Goal: Task Accomplishment & Management: Use online tool/utility

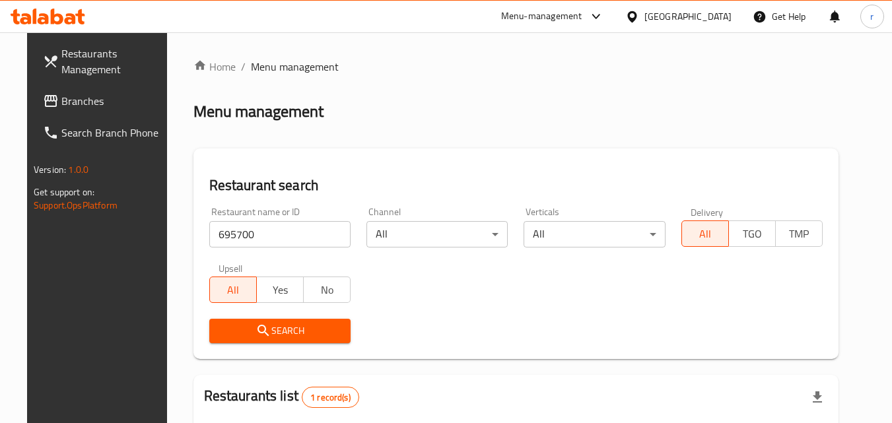
scroll to position [22, 0]
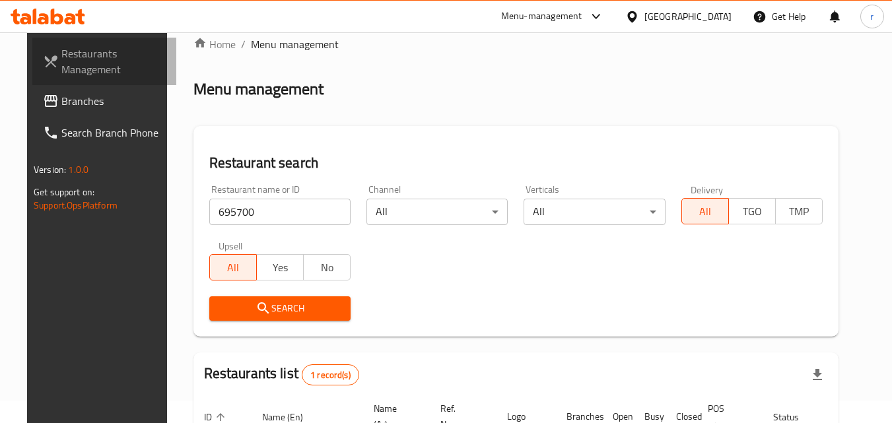
click at [61, 64] on span "Restaurants Management" at bounding box center [113, 62] width 104 height 32
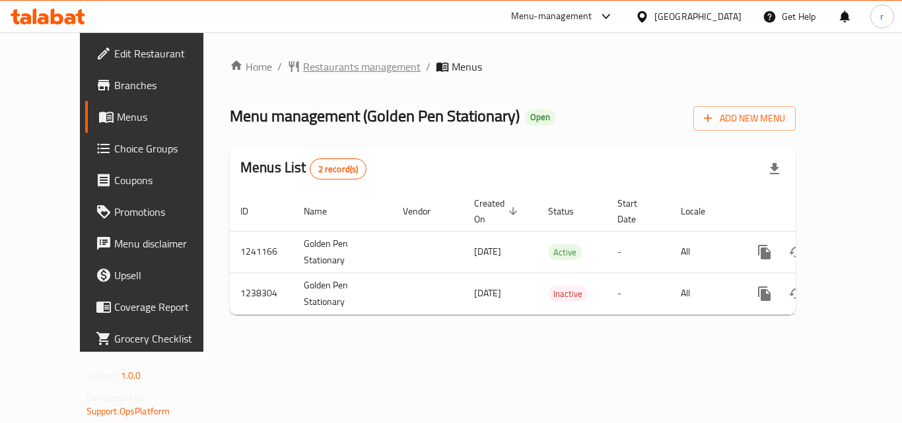
click at [303, 72] on span "Restaurants management" at bounding box center [362, 67] width 118 height 16
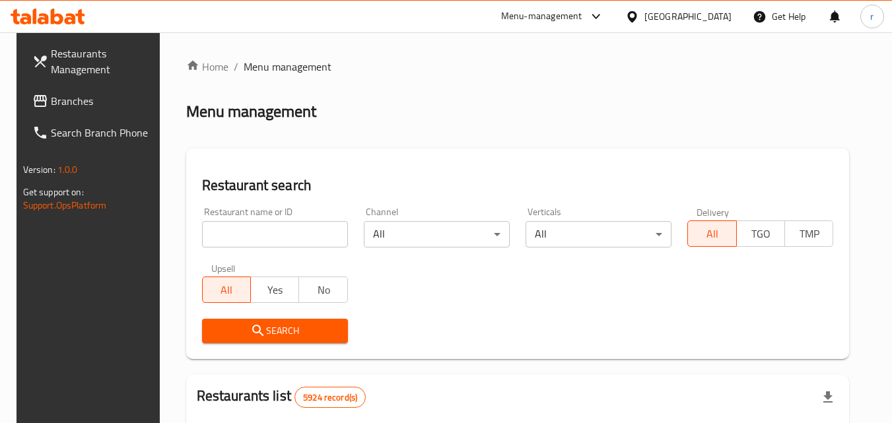
click at [235, 231] on input "search" at bounding box center [275, 234] width 146 height 26
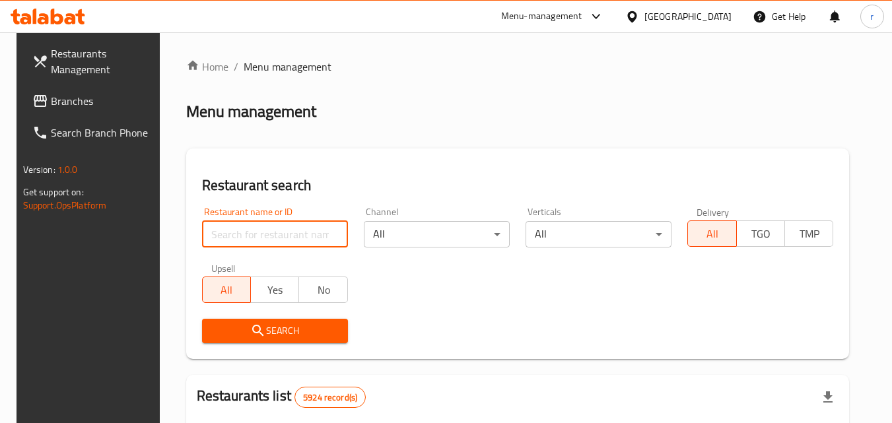
paste input "679645"
type input "679645"
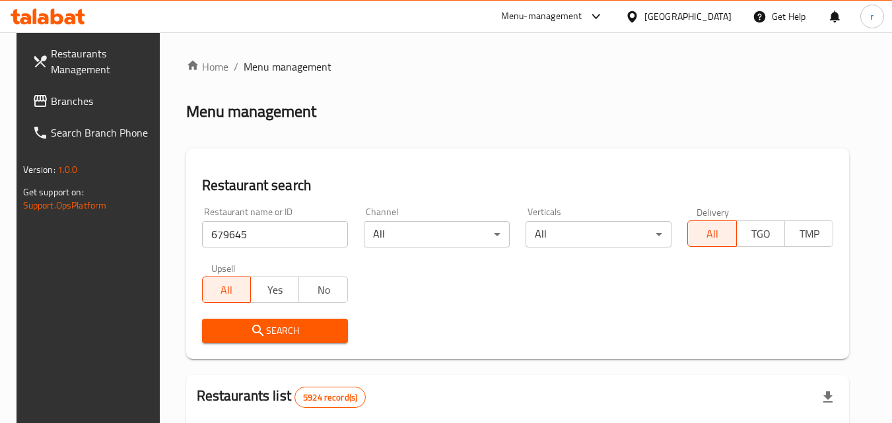
click at [285, 328] on span "Search" at bounding box center [275, 331] width 125 height 17
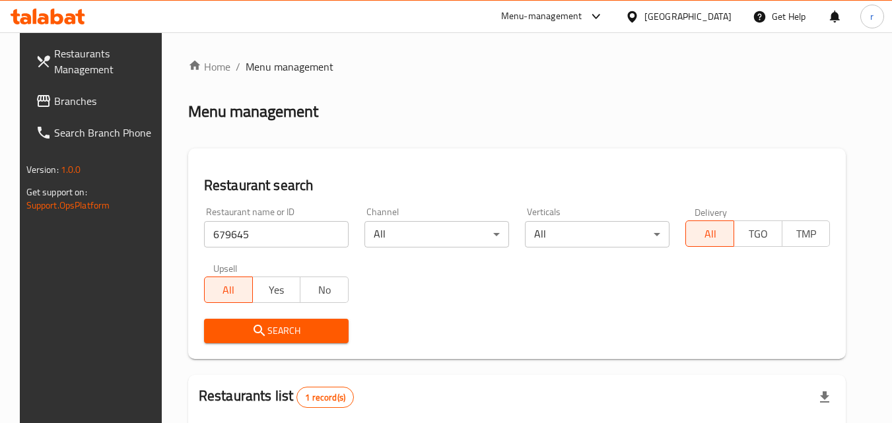
scroll to position [155, 0]
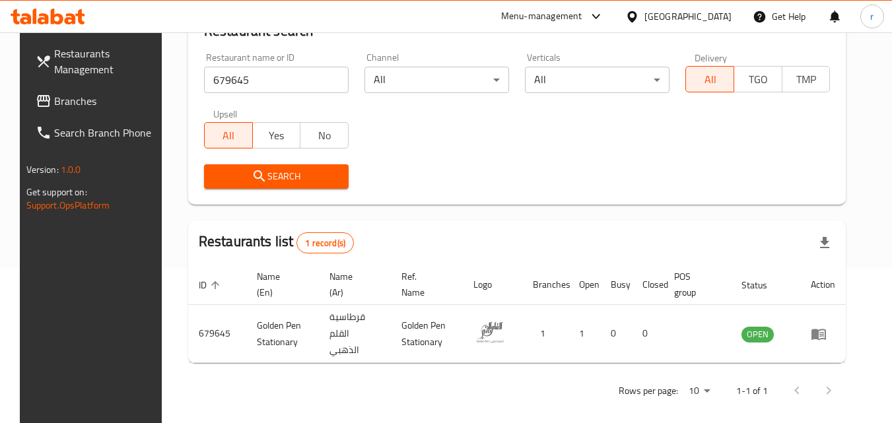
click at [79, 63] on span "Restaurants Management" at bounding box center [106, 62] width 104 height 32
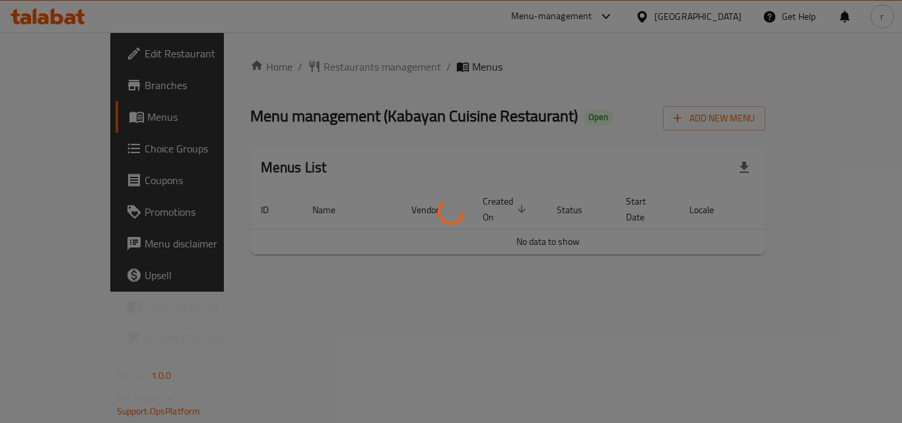
click at [539, 58] on div at bounding box center [451, 211] width 902 height 423
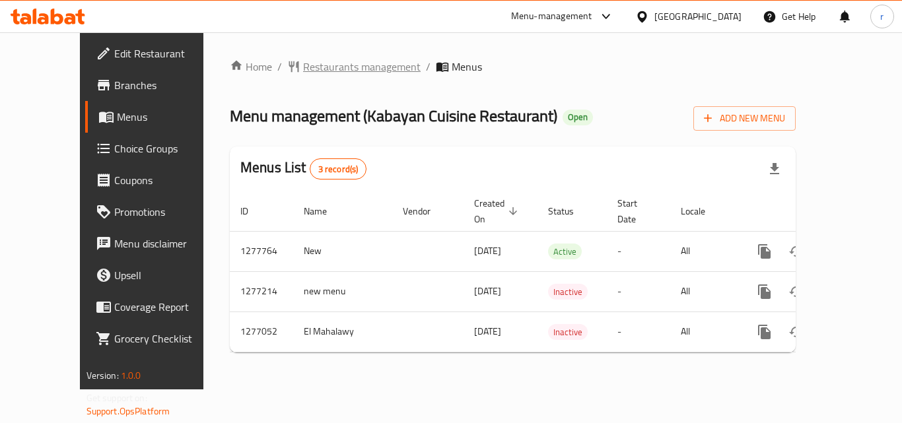
click at [331, 68] on span "Restaurants management" at bounding box center [362, 67] width 118 height 16
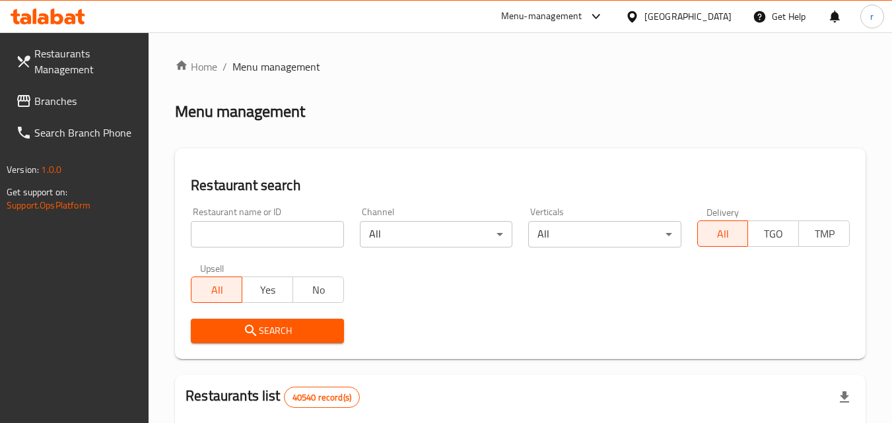
click at [277, 227] on input "search" at bounding box center [267, 234] width 153 height 26
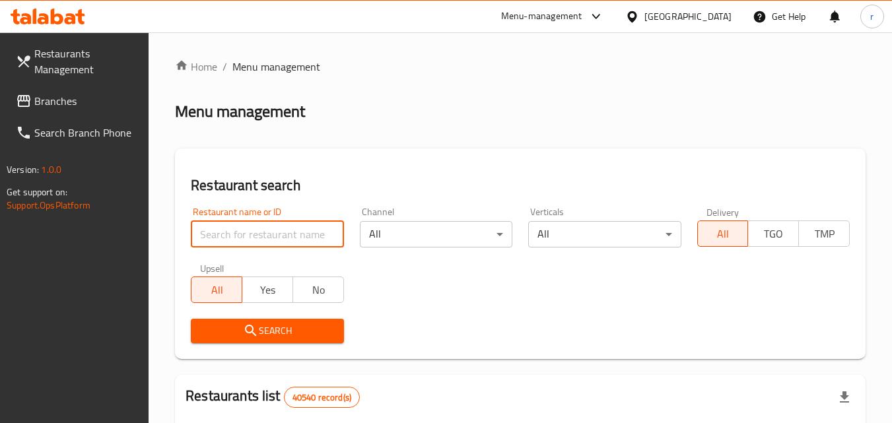
paste input "692262"
type input "692262"
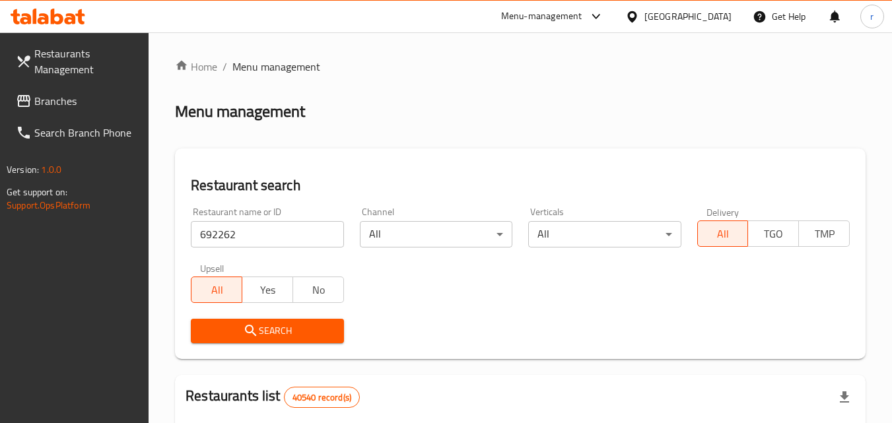
click at [270, 322] on button "Search" at bounding box center [267, 331] width 153 height 24
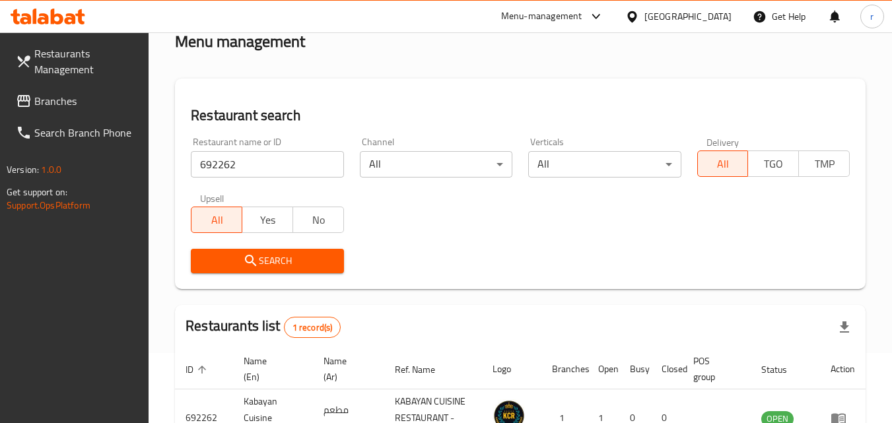
scroll to position [166, 0]
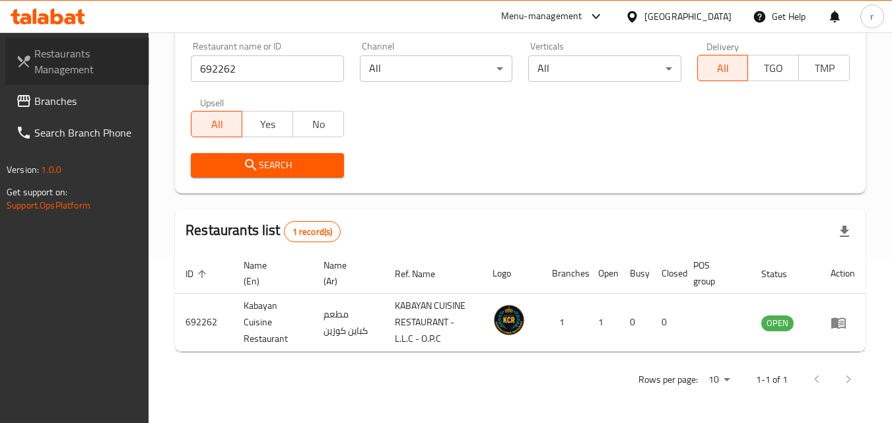
click at [83, 63] on span "Restaurants Management" at bounding box center [86, 62] width 104 height 32
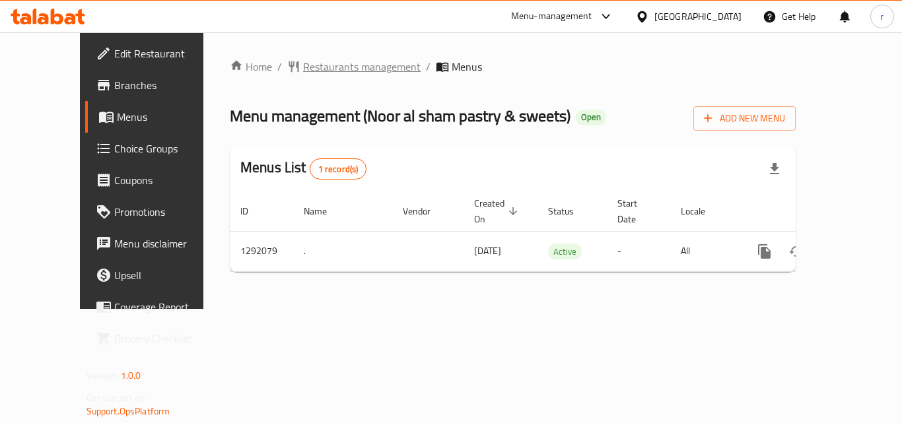
click at [324, 66] on span "Restaurants management" at bounding box center [362, 67] width 118 height 16
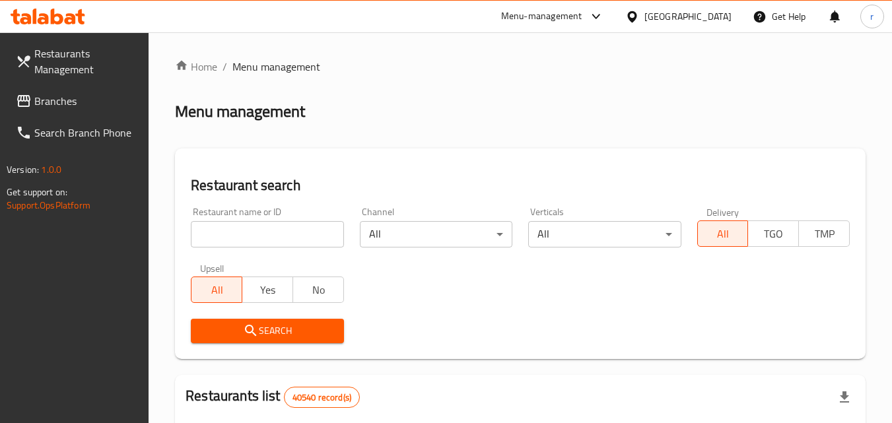
click at [261, 231] on input "search" at bounding box center [267, 234] width 153 height 26
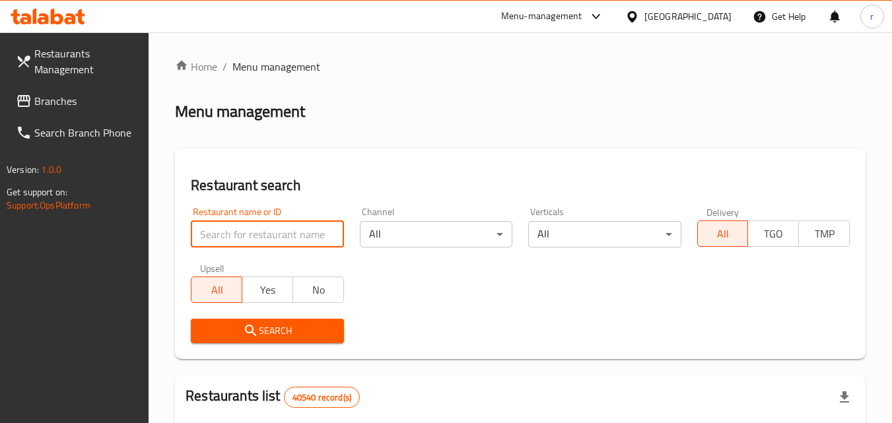
paste input "698829"
type input "698829"
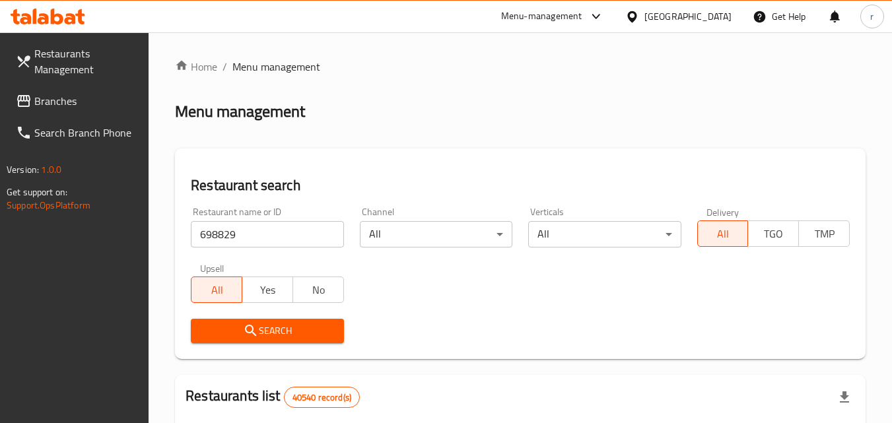
click at [244, 325] on icon "submit" at bounding box center [251, 331] width 16 height 16
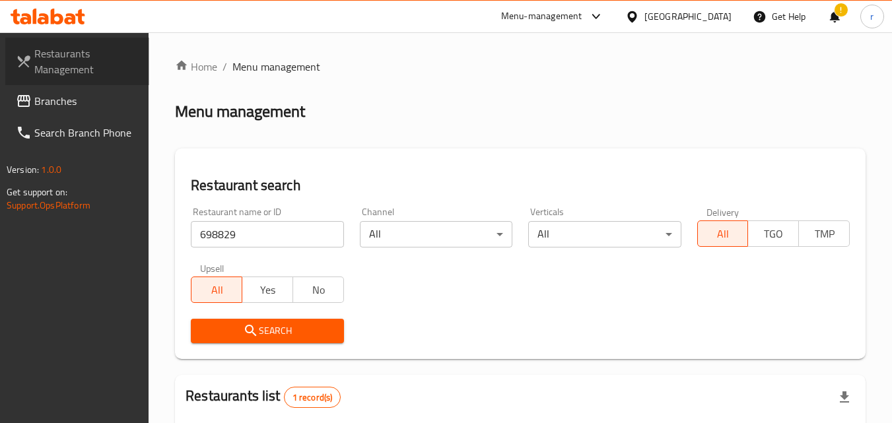
click at [69, 67] on span "Restaurants Management" at bounding box center [86, 62] width 104 height 32
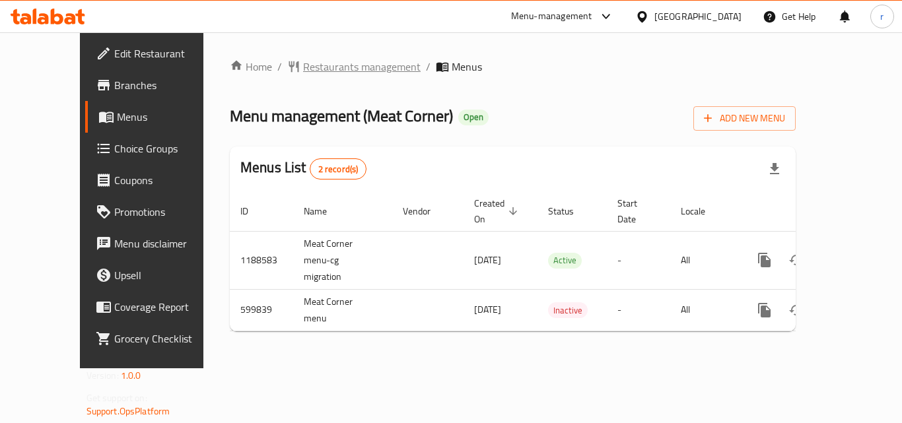
click at [303, 67] on span "Restaurants management" at bounding box center [362, 67] width 118 height 16
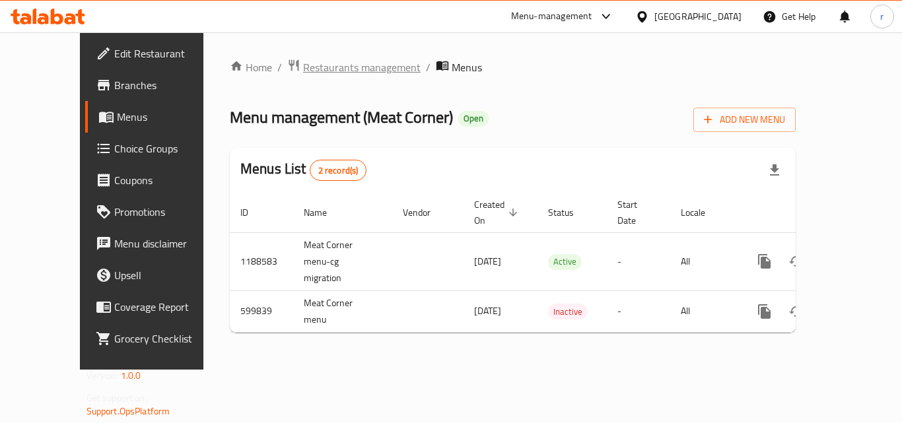
click at [345, 59] on span "Restaurants management" at bounding box center [362, 67] width 118 height 16
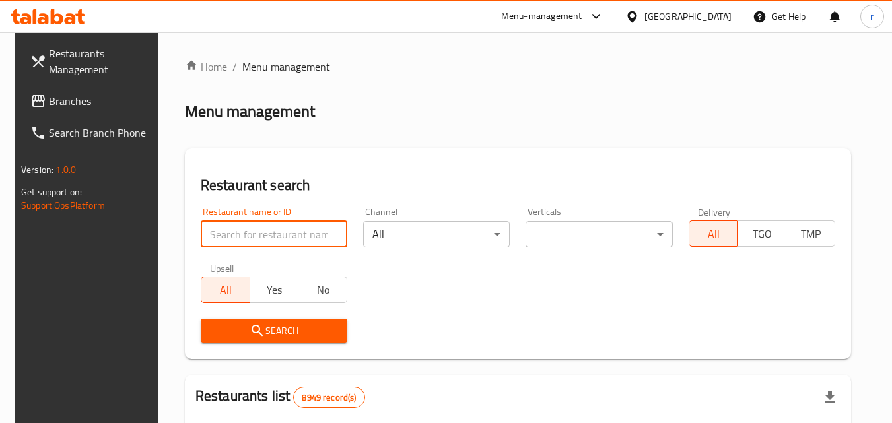
click at [314, 223] on input "search" at bounding box center [274, 234] width 147 height 26
paste input "637636"
type input "637636"
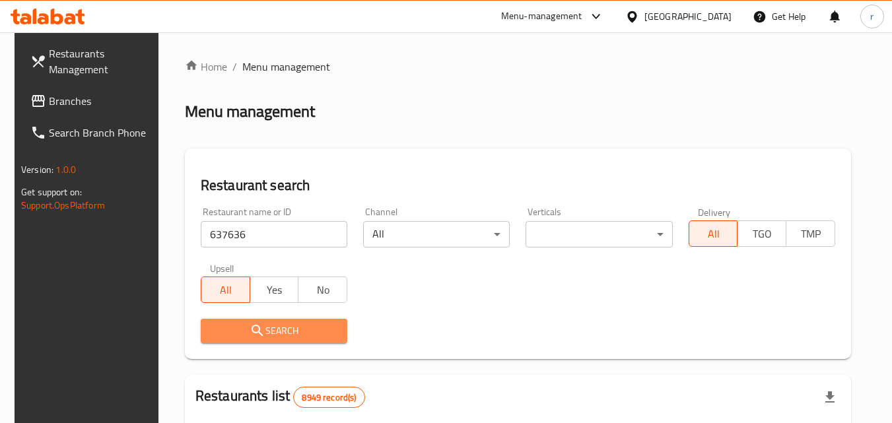
click at [208, 319] on button "Search" at bounding box center [274, 331] width 147 height 24
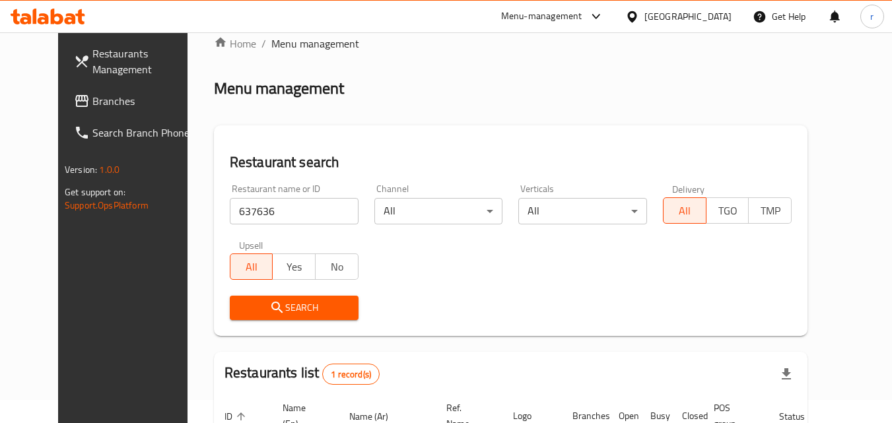
scroll to position [22, 0]
click at [92, 65] on span "Restaurants Management" at bounding box center [144, 62] width 104 height 32
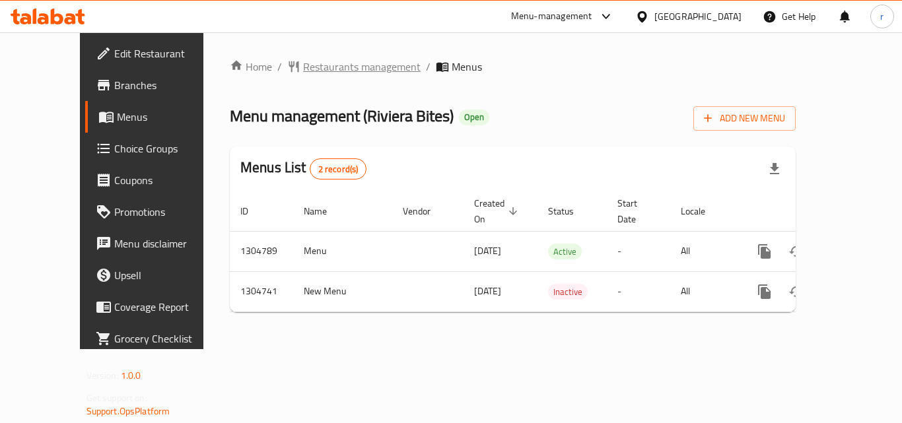
click at [316, 69] on span "Restaurants management" at bounding box center [362, 67] width 118 height 16
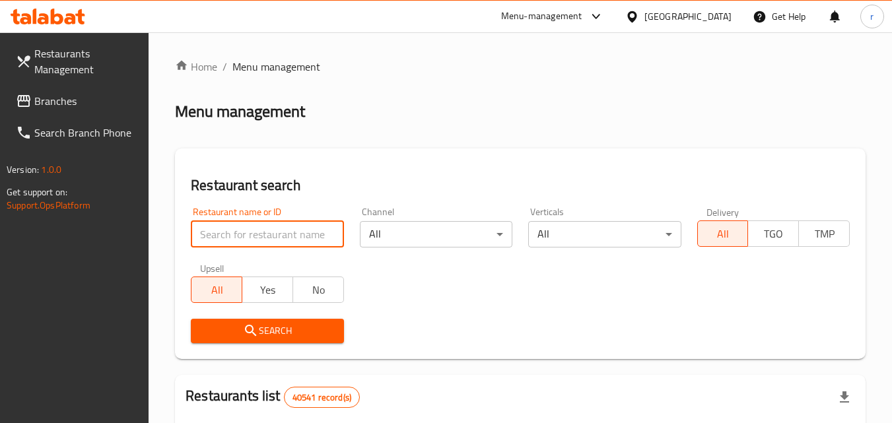
click at [283, 226] on input "search" at bounding box center [267, 234] width 153 height 26
paste input "703322"
type input "703322"
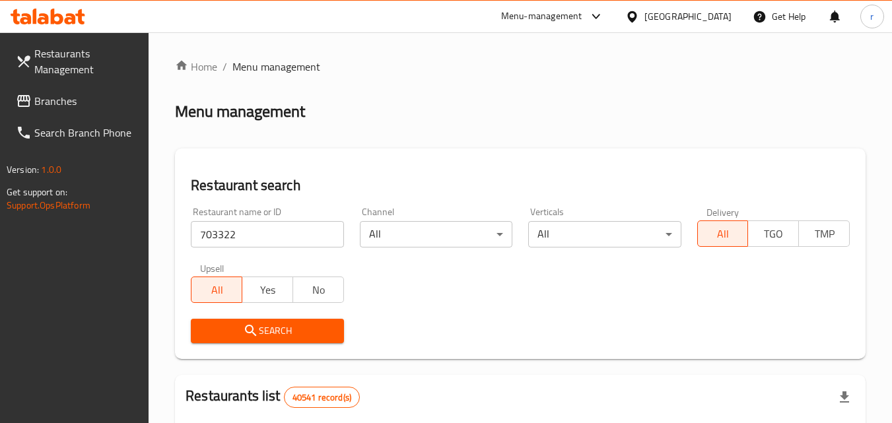
click at [235, 324] on span "Search" at bounding box center [266, 331] width 131 height 17
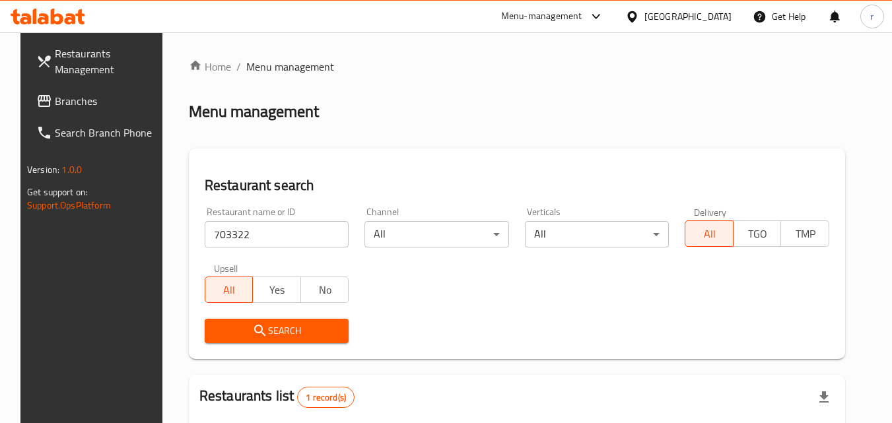
click at [62, 102] on span "Branches" at bounding box center [107, 101] width 104 height 16
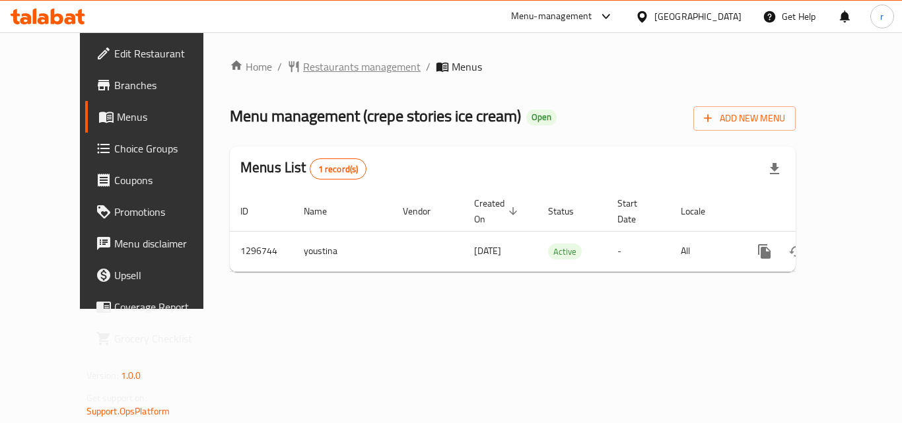
click at [303, 65] on span "Restaurants management" at bounding box center [362, 67] width 118 height 16
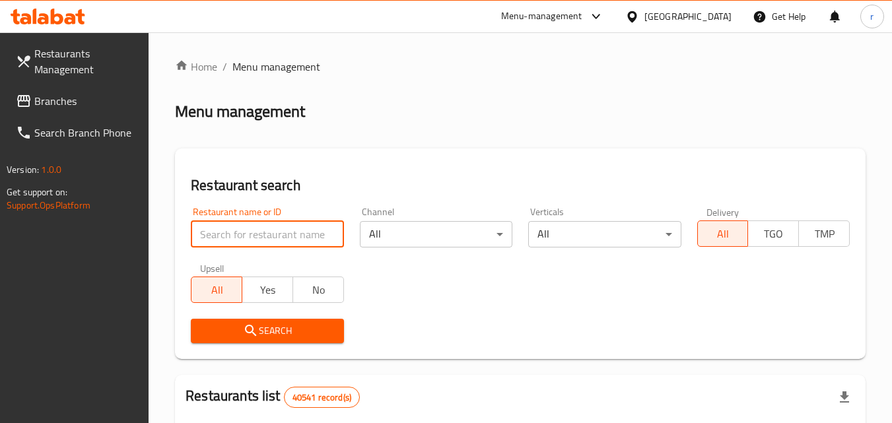
click at [300, 239] on input "search" at bounding box center [267, 234] width 153 height 26
paste input "699899"
type input "699899"
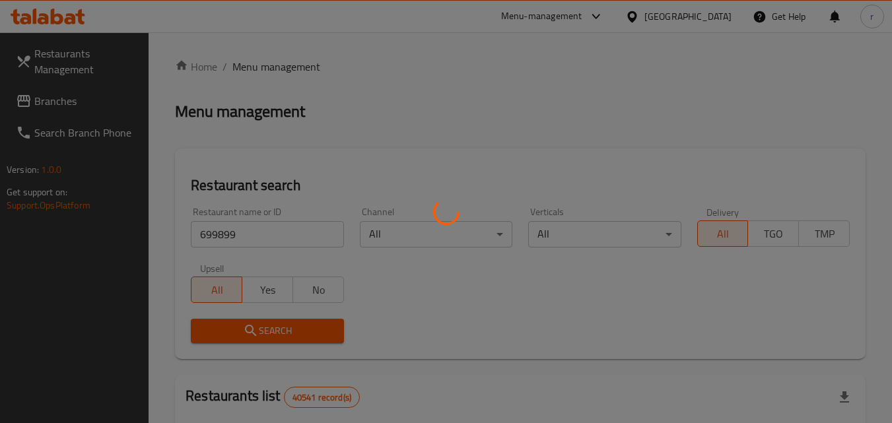
click at [215, 324] on div at bounding box center [446, 211] width 892 height 423
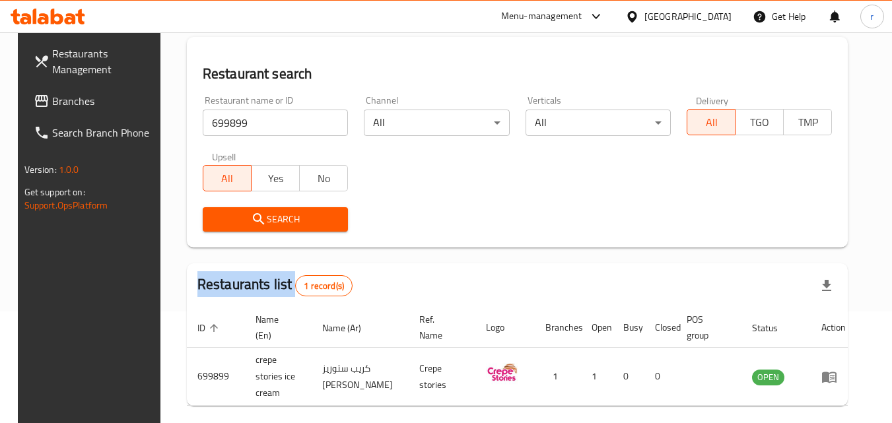
scroll to position [89, 0]
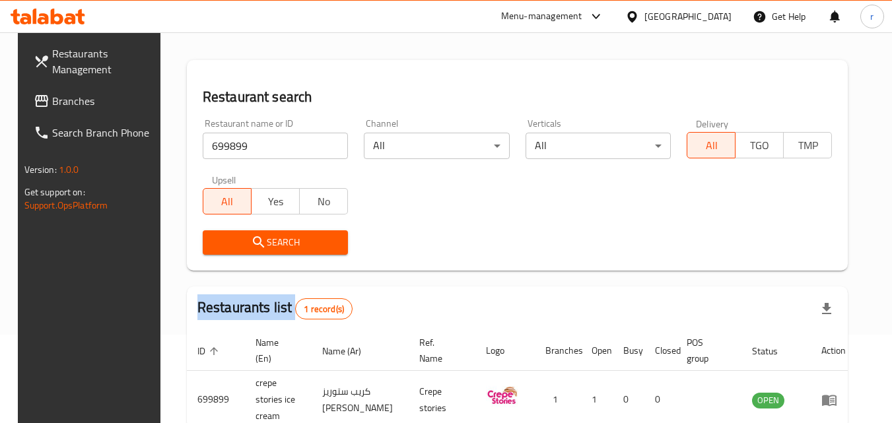
click at [68, 63] on span "Restaurants Management" at bounding box center [104, 62] width 104 height 32
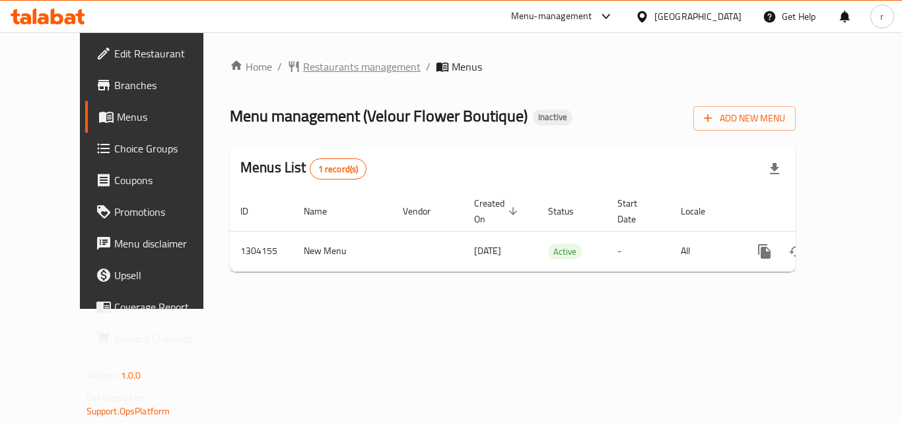
click at [314, 67] on span "Restaurants management" at bounding box center [362, 67] width 118 height 16
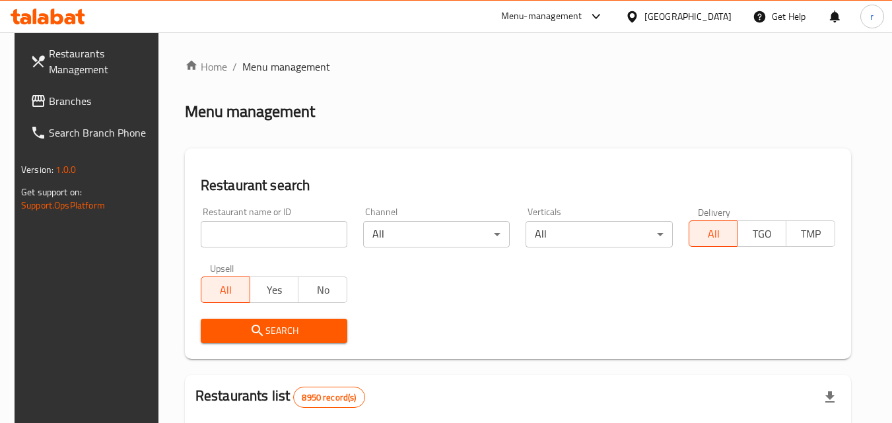
click at [291, 219] on div "Restaurant name or ID Restaurant name or ID" at bounding box center [274, 227] width 147 height 40
click at [296, 230] on input "search" at bounding box center [274, 234] width 147 height 26
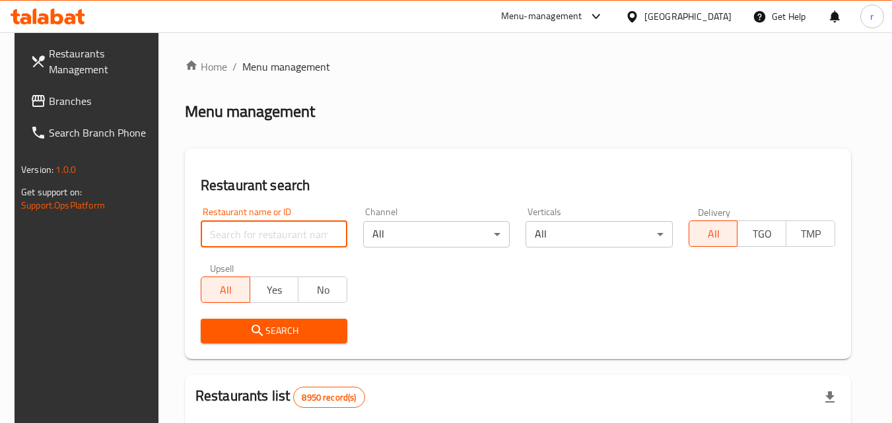
paste input "703085"
type input "703085"
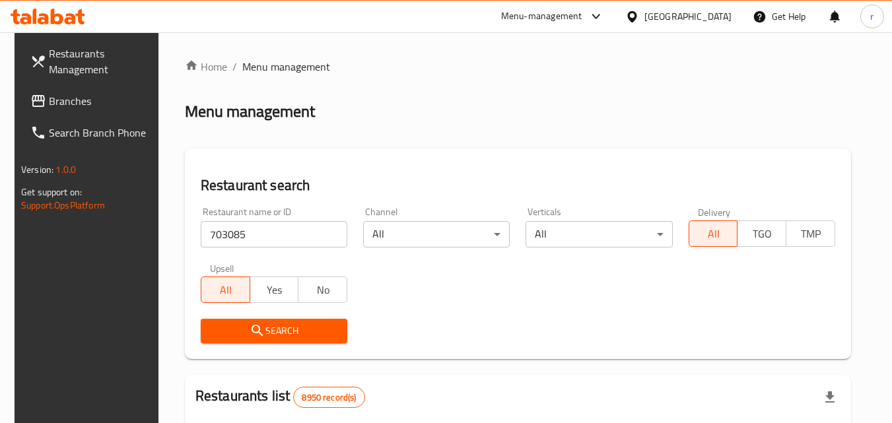
click at [265, 336] on span "Search" at bounding box center [274, 331] width 126 height 17
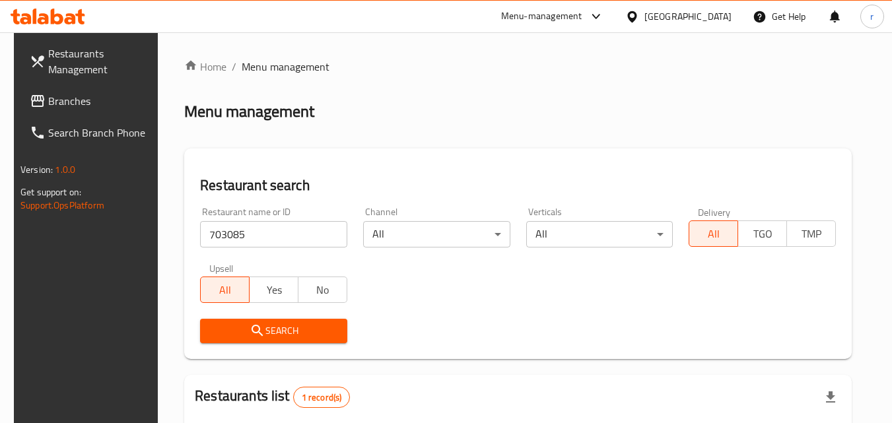
click at [338, 331] on button "Search" at bounding box center [273, 331] width 147 height 24
click at [645, 14] on div at bounding box center [635, 16] width 19 height 15
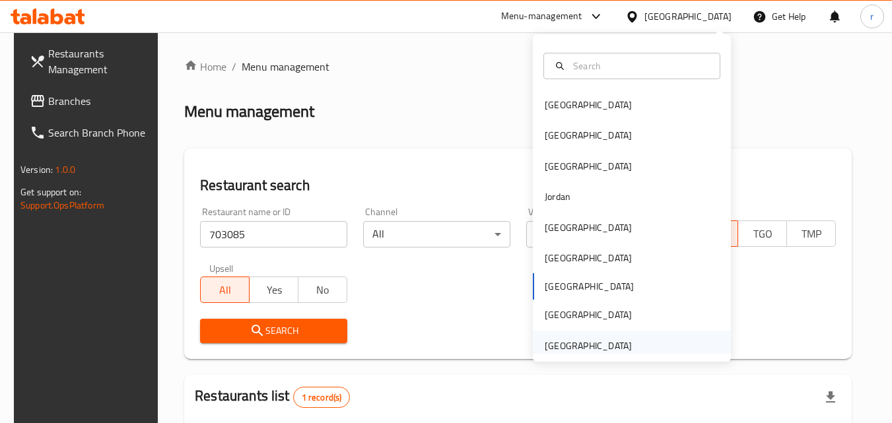
click at [588, 344] on div "United Arab Emirates" at bounding box center [588, 346] width 87 height 15
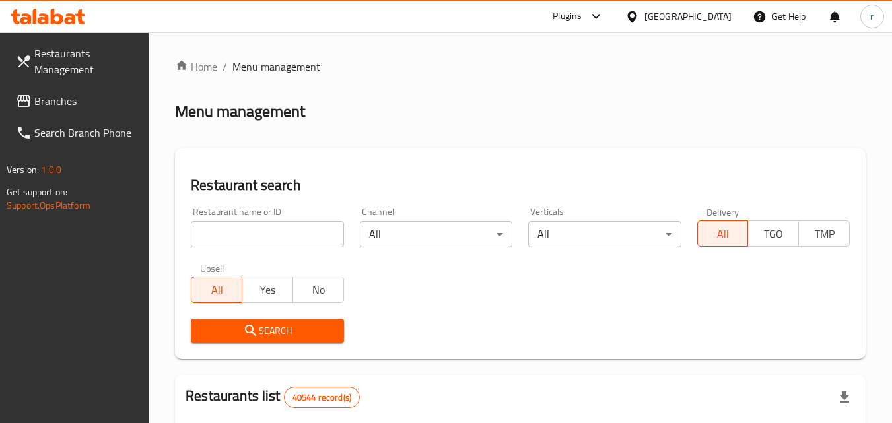
click at [71, 104] on span "Branches" at bounding box center [86, 101] width 104 height 16
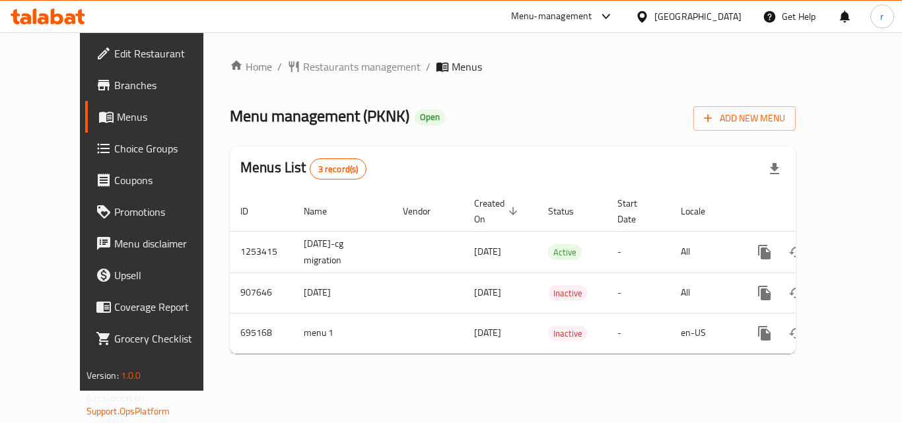
click at [483, 102] on div "Menu management ( PKNK ) Open Add New Menu" at bounding box center [513, 116] width 566 height 30
click at [303, 70] on span "Restaurants management" at bounding box center [362, 67] width 118 height 16
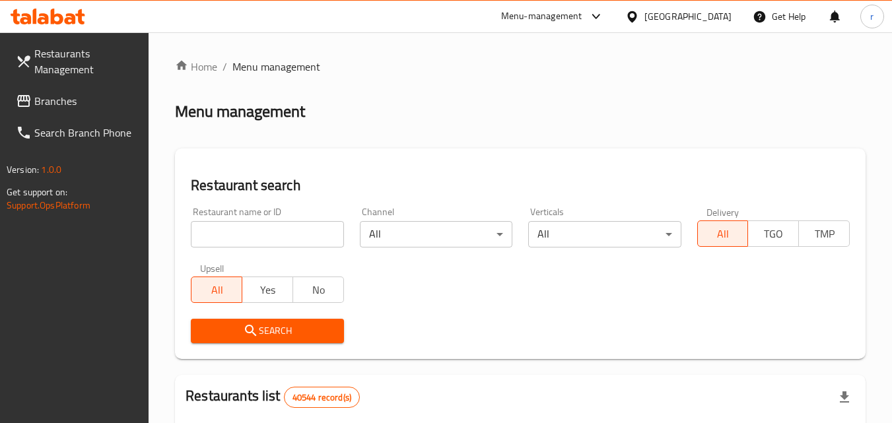
click at [290, 225] on input "search" at bounding box center [267, 234] width 153 height 26
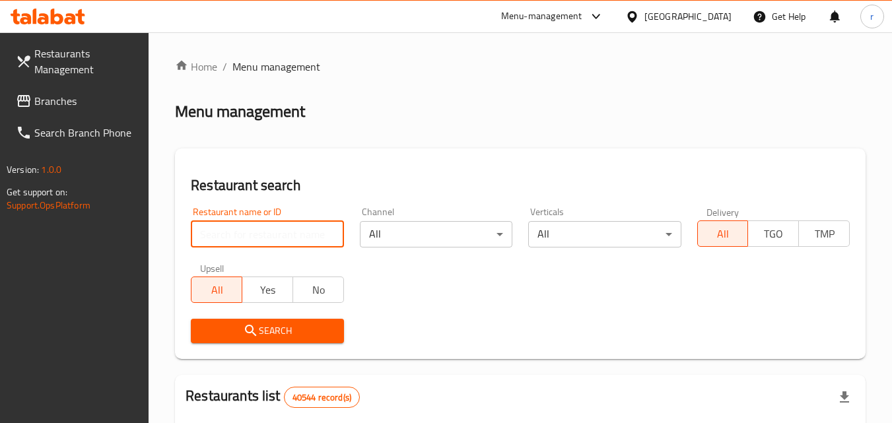
paste input "643846"
type input "643846"
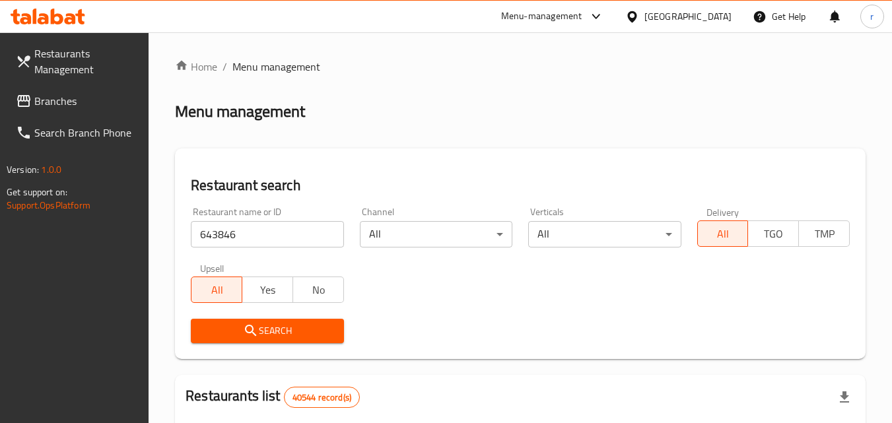
click at [252, 328] on icon "submit" at bounding box center [250, 330] width 11 height 11
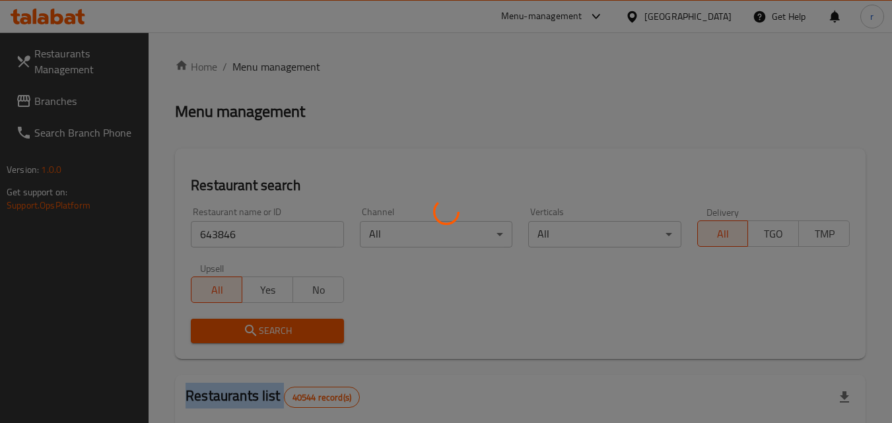
click at [252, 328] on div at bounding box center [446, 211] width 892 height 423
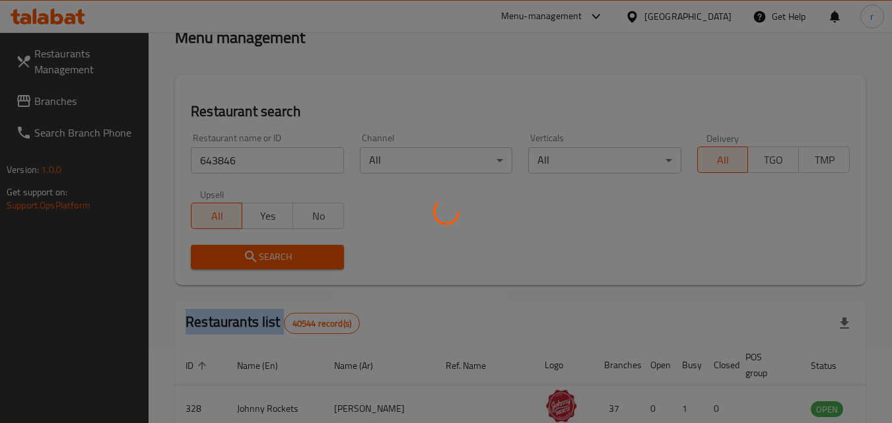
scroll to position [198, 0]
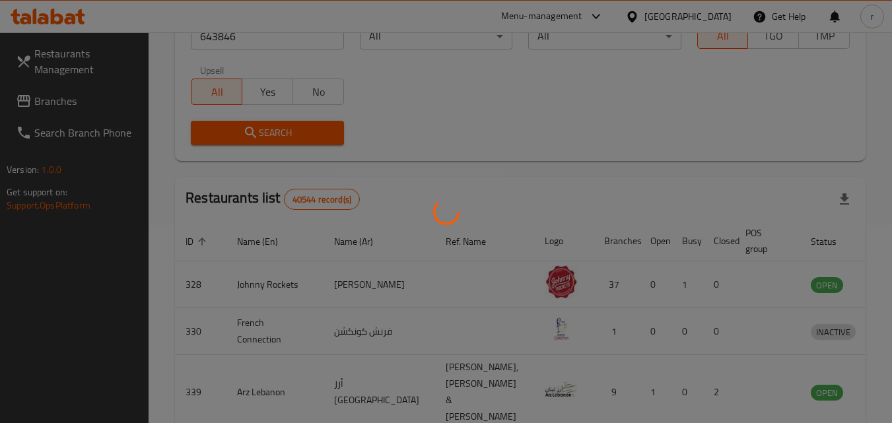
click at [480, 104] on div at bounding box center [446, 211] width 892 height 423
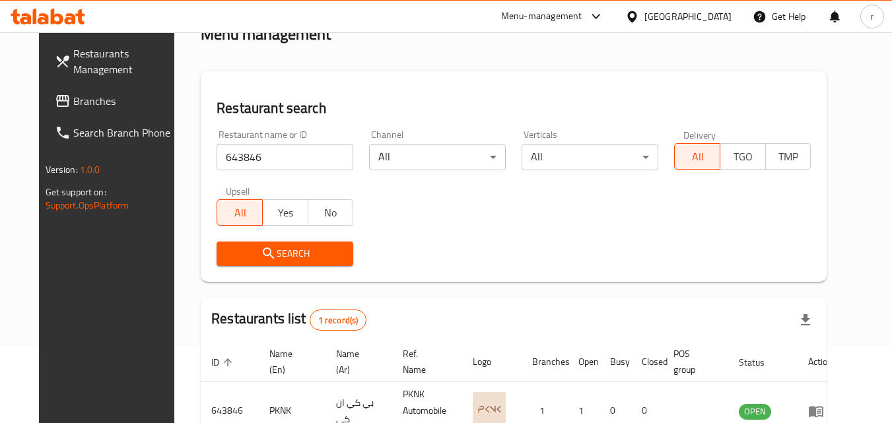
scroll to position [0, 0]
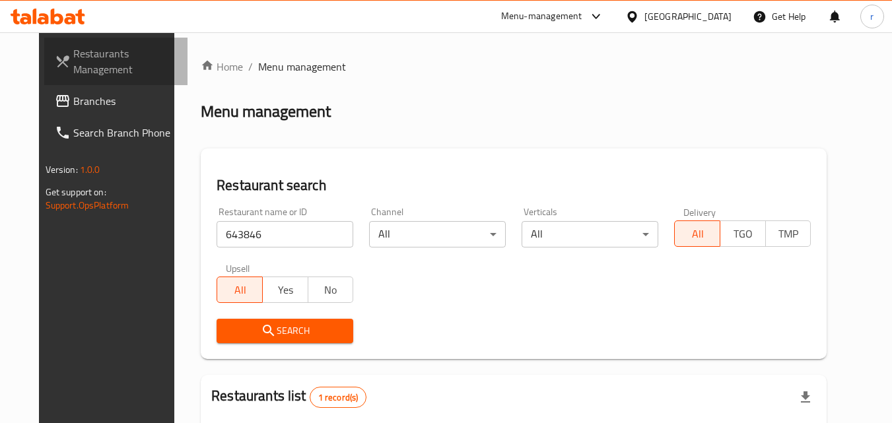
click at [74, 66] on span "Restaurants Management" at bounding box center [125, 62] width 104 height 32
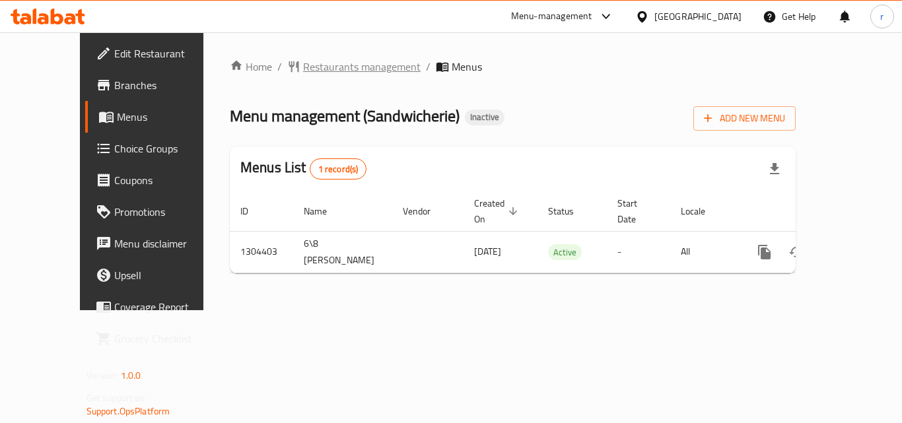
click at [308, 66] on span "Restaurants management" at bounding box center [362, 67] width 118 height 16
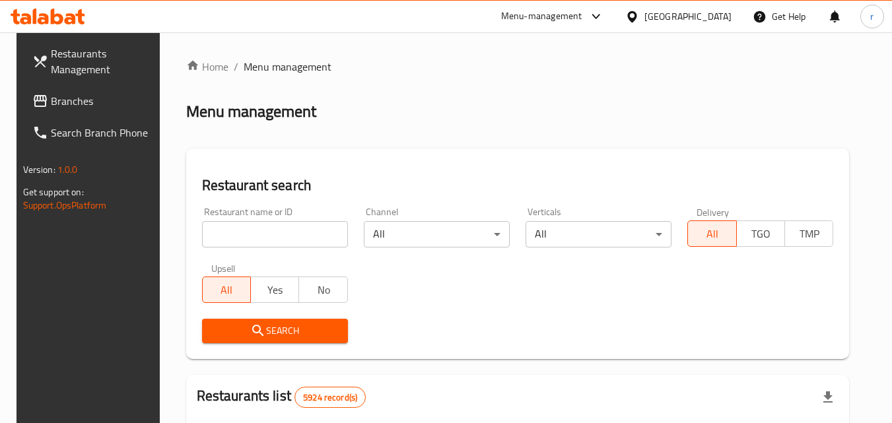
click at [286, 231] on input "search" at bounding box center [275, 234] width 146 height 26
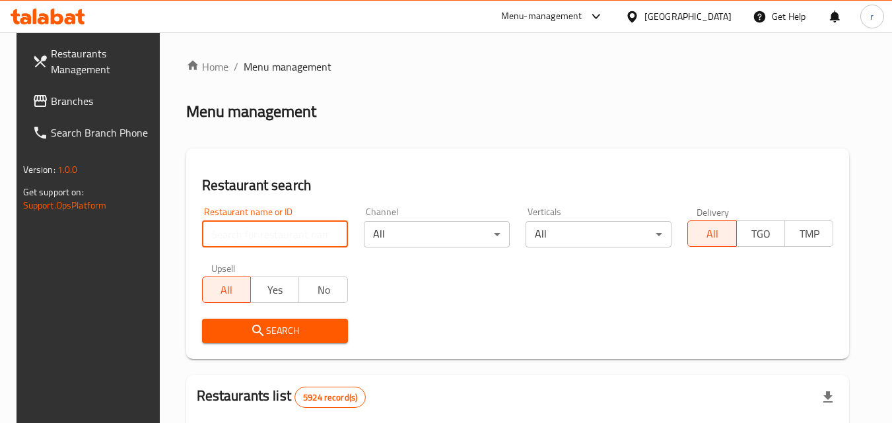
paste input "703217"
type input "703217"
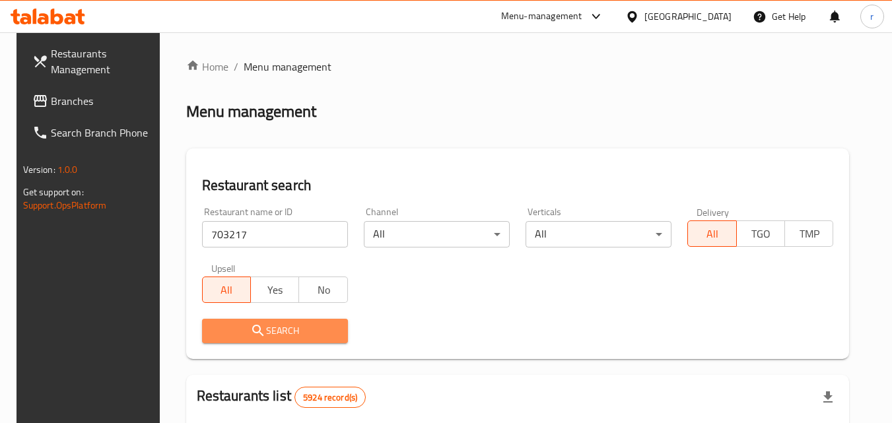
click at [299, 335] on span "Search" at bounding box center [275, 331] width 125 height 17
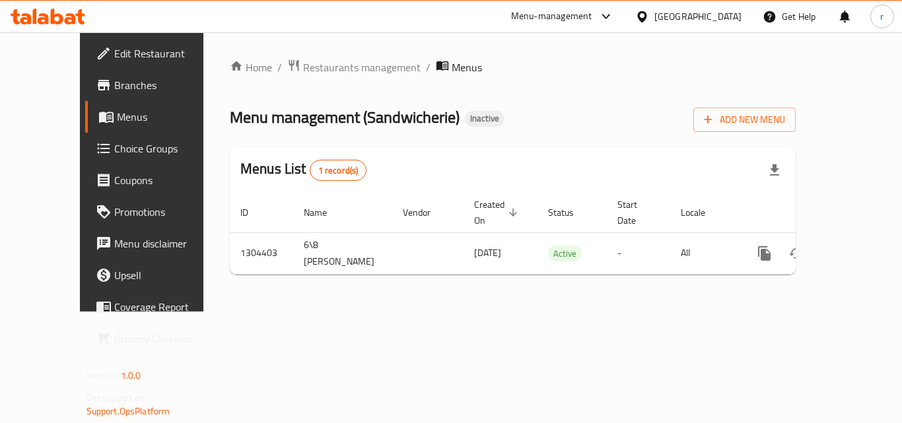
click at [117, 116] on span "Menus" at bounding box center [168, 117] width 103 height 16
click at [114, 85] on span "Branches" at bounding box center [167, 85] width 106 height 16
click at [303, 69] on span "Restaurants management" at bounding box center [362, 67] width 118 height 16
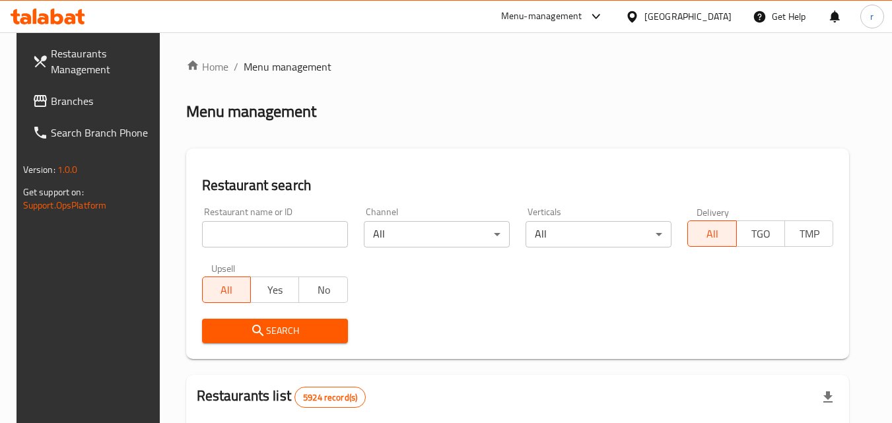
click at [68, 103] on span "Branches" at bounding box center [103, 101] width 104 height 16
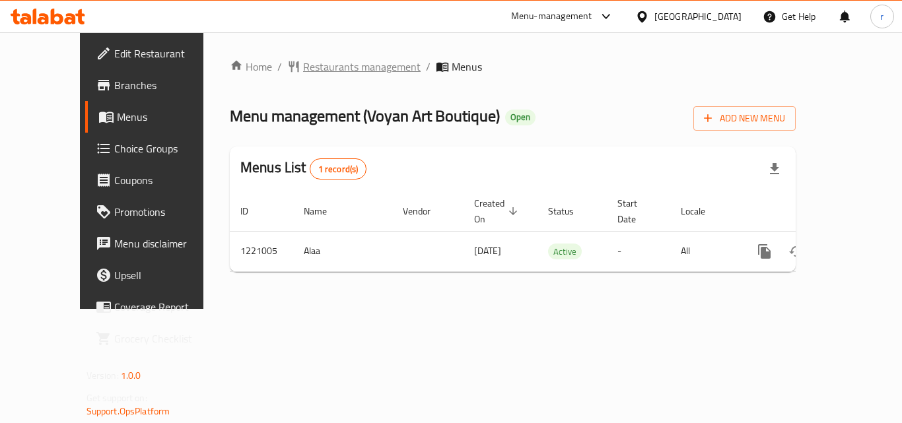
click at [303, 69] on span "Restaurants management" at bounding box center [362, 67] width 118 height 16
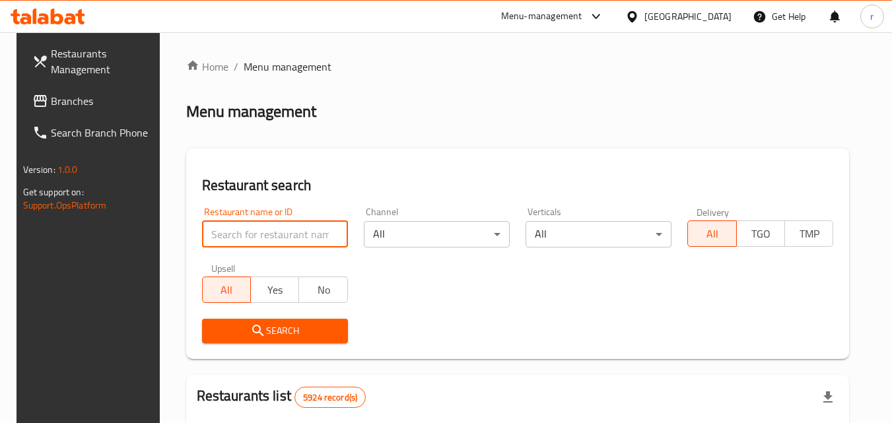
click at [263, 230] on input "search" at bounding box center [275, 234] width 146 height 26
paste input "673592"
type input "673592"
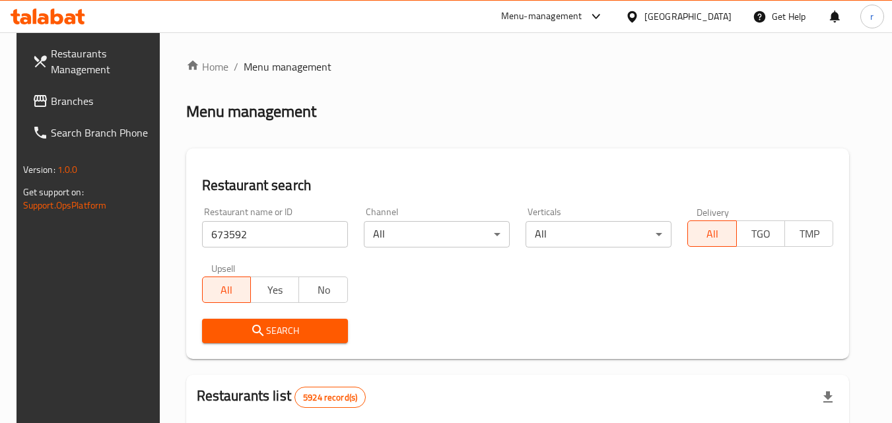
click at [246, 321] on button "Search" at bounding box center [275, 331] width 146 height 24
